Goal: Book appointment/travel/reservation

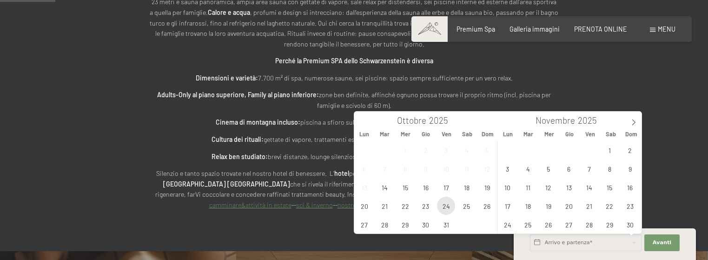
click at [449, 207] on span "24" at bounding box center [446, 206] width 18 height 18
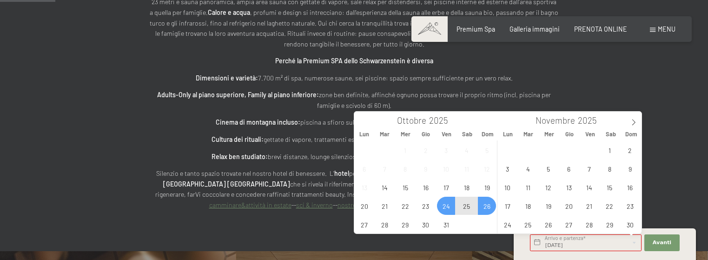
click at [488, 209] on span "26" at bounding box center [487, 206] width 18 height 18
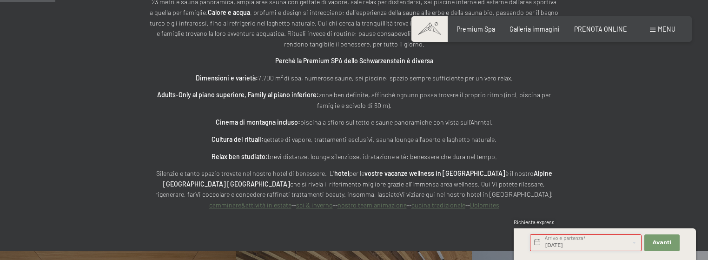
type input "Ven. 24/10/2025 - Dom. 26/10/2025"
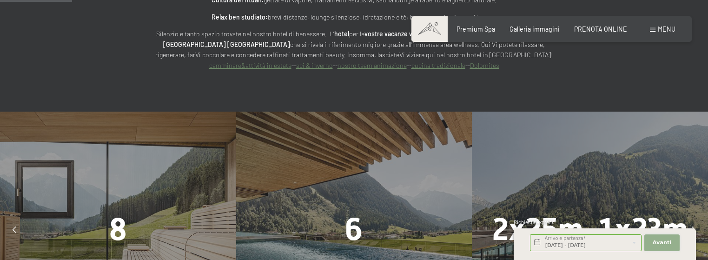
click at [671, 244] on button "Avanti Nascondere i campi dell'indirizzo" at bounding box center [661, 242] width 35 height 17
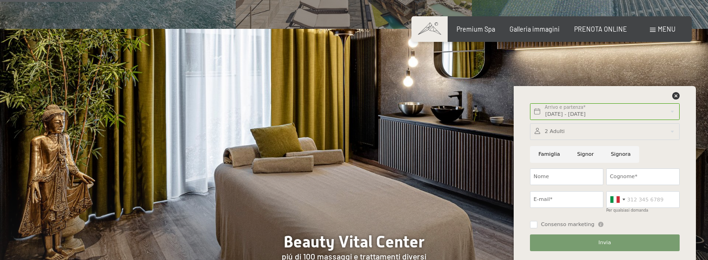
scroll to position [929, 0]
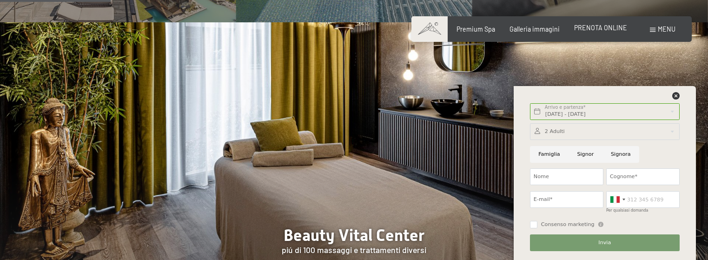
click at [616, 26] on span "PRENOTA ONLINE" at bounding box center [600, 28] width 53 height 8
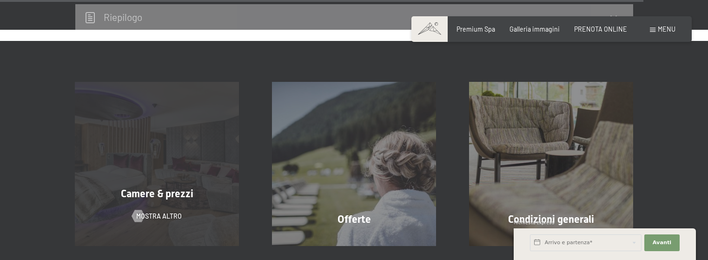
scroll to position [2975, 0]
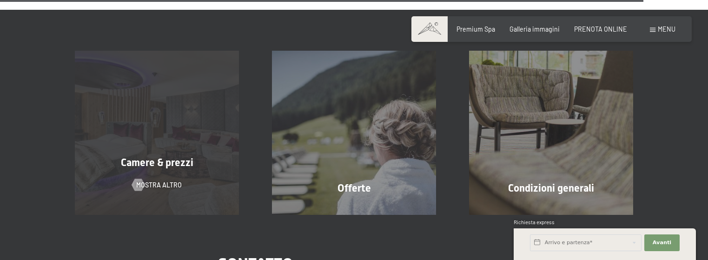
click at [174, 141] on div "Camere & prezzi mostra altro" at bounding box center [157, 133] width 197 height 164
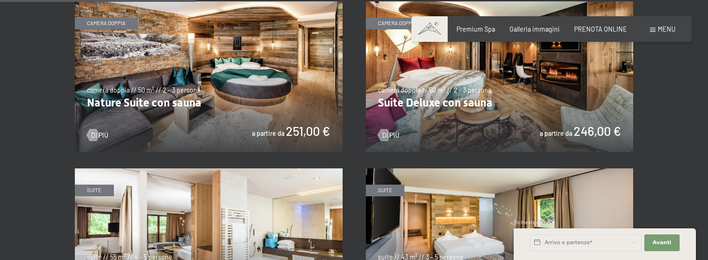
scroll to position [743, 0]
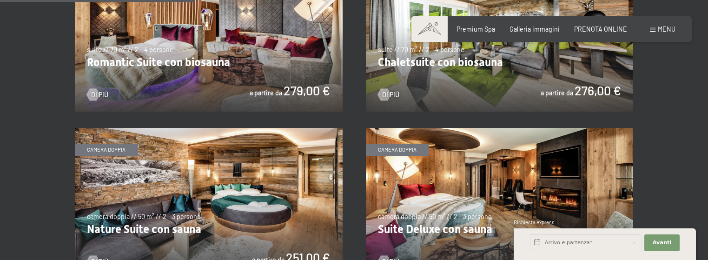
click at [160, 68] on img at bounding box center [209, 36] width 268 height 151
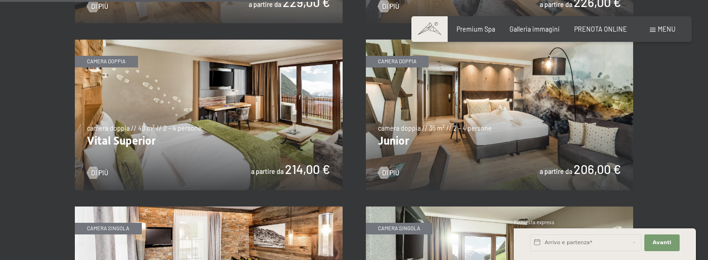
scroll to position [1161, 0]
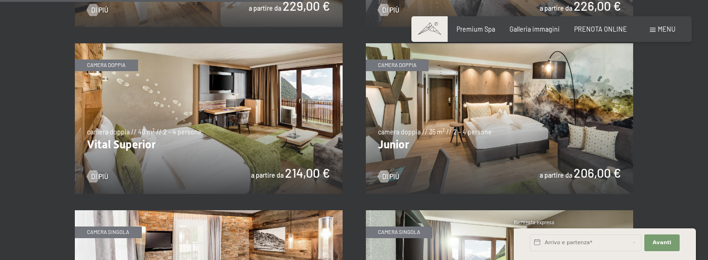
click at [277, 162] on span "Consenso marketing*" at bounding box center [299, 159] width 70 height 9
click at [259, 162] on input "Consenso marketing*" at bounding box center [254, 159] width 9 height 9
checkbox input "false"
click at [301, 174] on img at bounding box center [209, 118] width 268 height 151
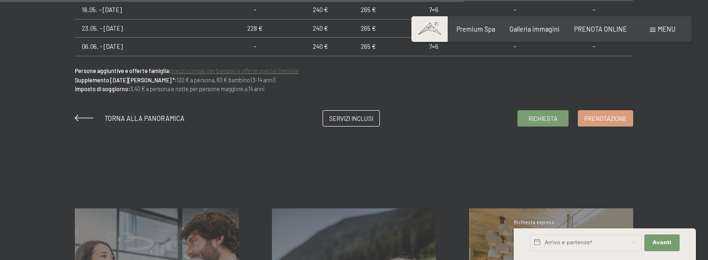
scroll to position [790, 0]
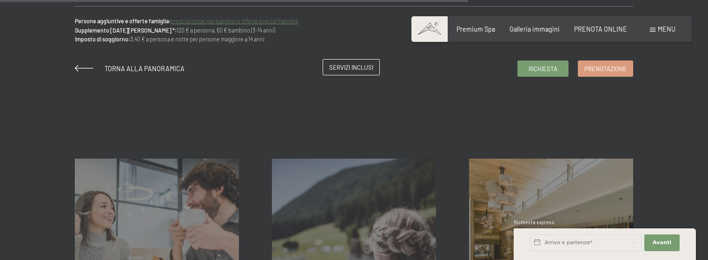
click at [364, 71] on span "Servizi inclusi" at bounding box center [351, 67] width 44 height 8
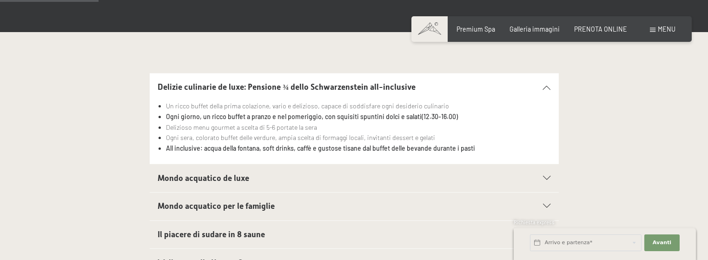
scroll to position [232, 0]
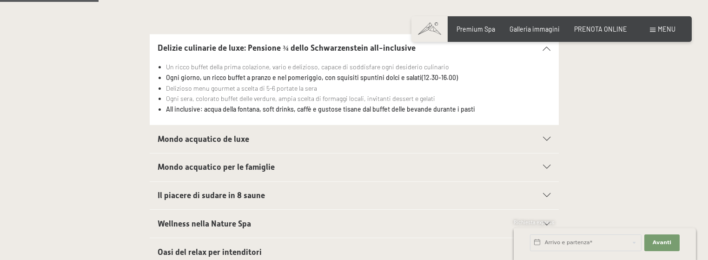
click at [282, 136] on h2 "Mondo acquatico de luxe" at bounding box center [333, 139] width 353 height 12
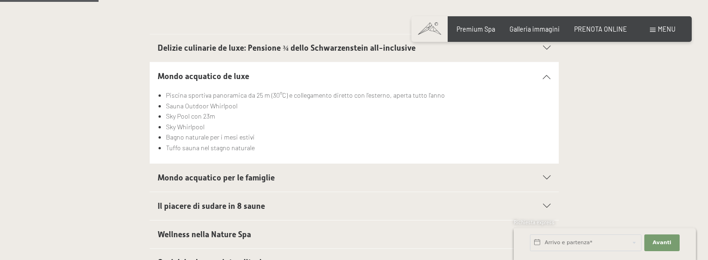
click at [247, 177] on span "Mondo acquatico per le famiglie" at bounding box center [215, 177] width 117 height 9
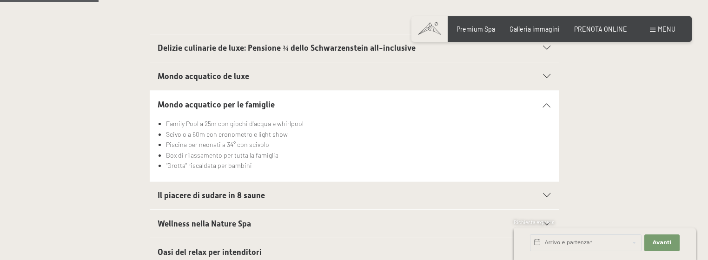
click at [240, 194] on span "Il piacere di sudare in 8 saune" at bounding box center [210, 194] width 107 height 9
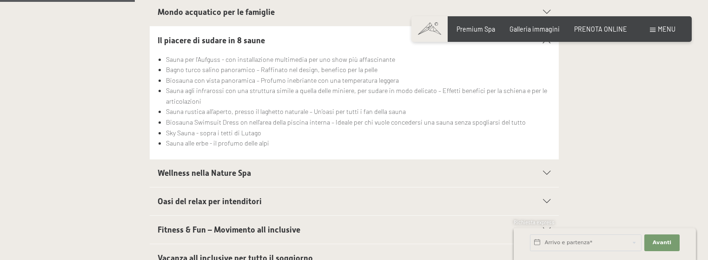
scroll to position [325, 0]
click at [213, 171] on span "Wellness nella Nature Spa" at bounding box center [203, 172] width 93 height 9
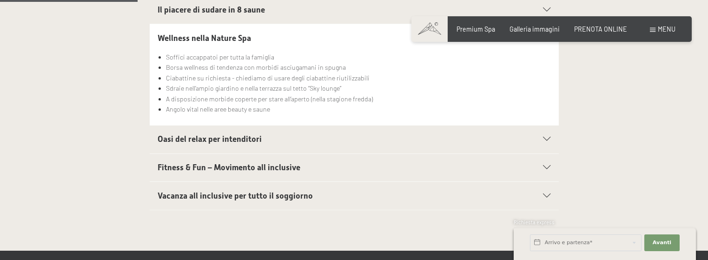
scroll to position [372, 0]
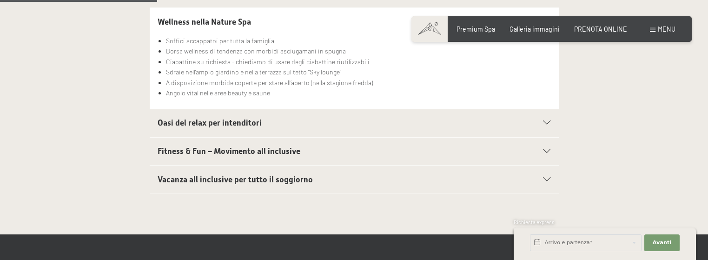
click at [242, 177] on span "Vacanza all inclusive per tutto il soggiorno" at bounding box center [234, 179] width 155 height 9
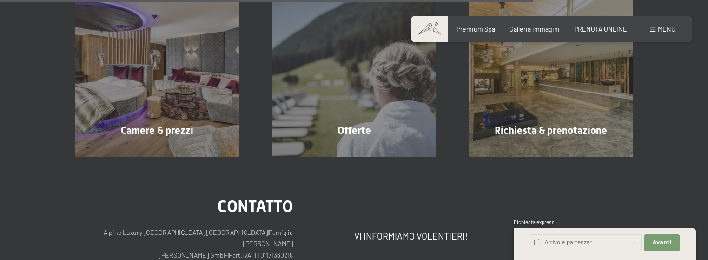
scroll to position [1579, 0]
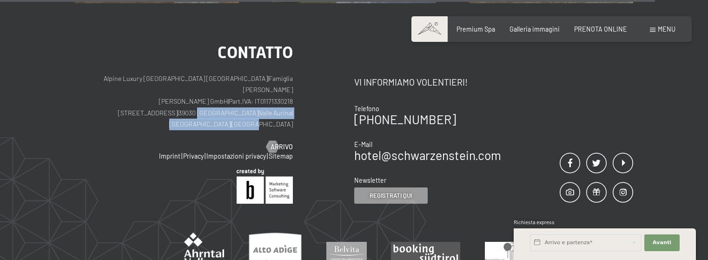
drag, startPoint x: 186, startPoint y: 101, endPoint x: 293, endPoint y: 96, distance: 106.9
click at [293, 96] on div "Contatto Alpine Luxury [GEOGRAPHIC_DATA] SCHWARZENSTEIN | Famiglia Zimmerhofer …" at bounding box center [214, 123] width 279 height 159
